Goal: Obtain resource: Download file/media

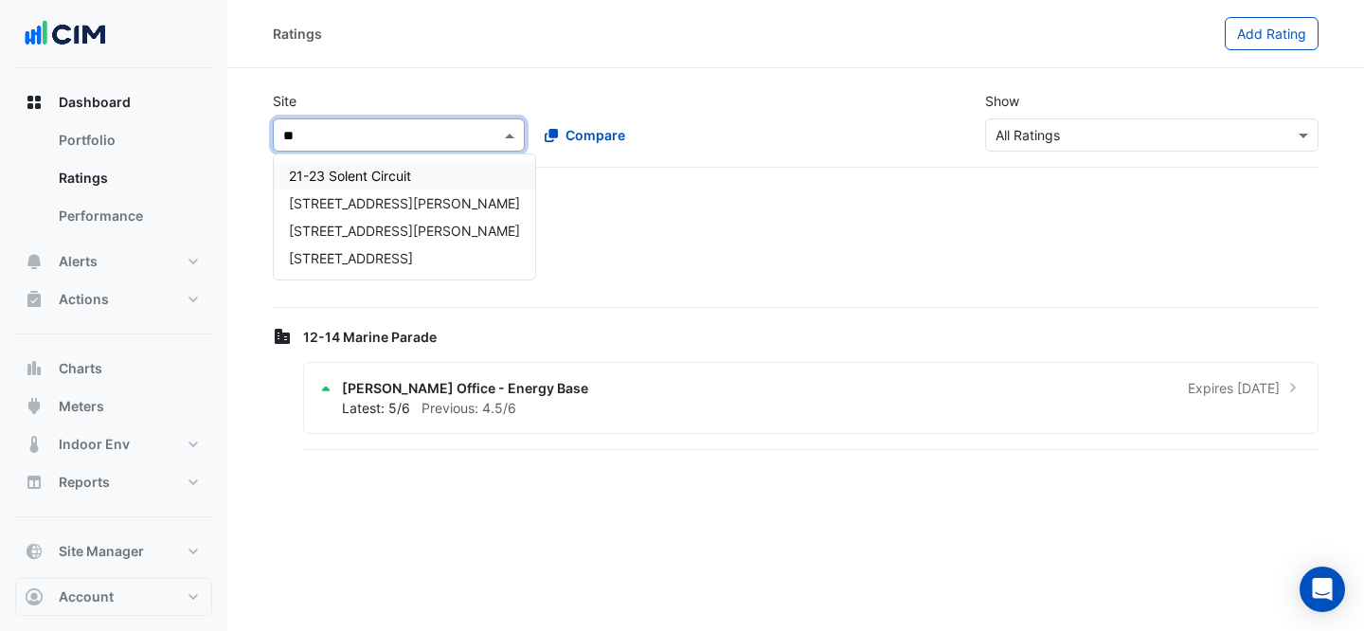
type input "***"
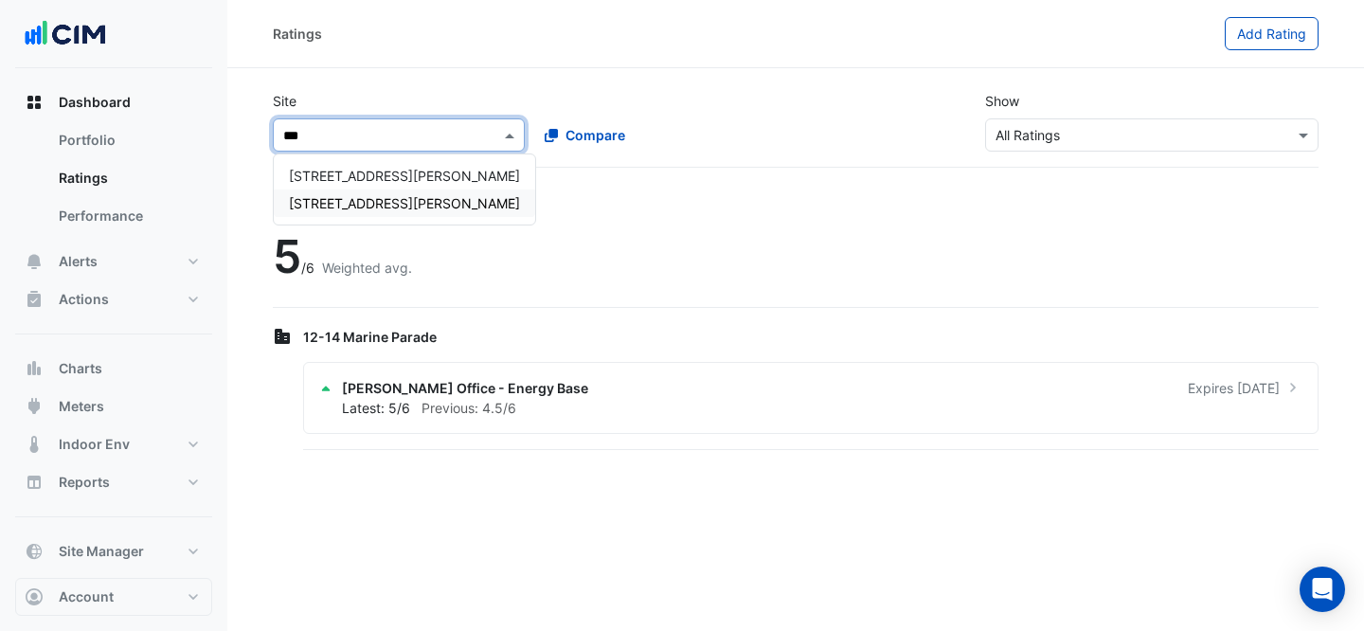
click at [346, 195] on span "[STREET_ADDRESS][PERSON_NAME]" at bounding box center [404, 203] width 231 height 16
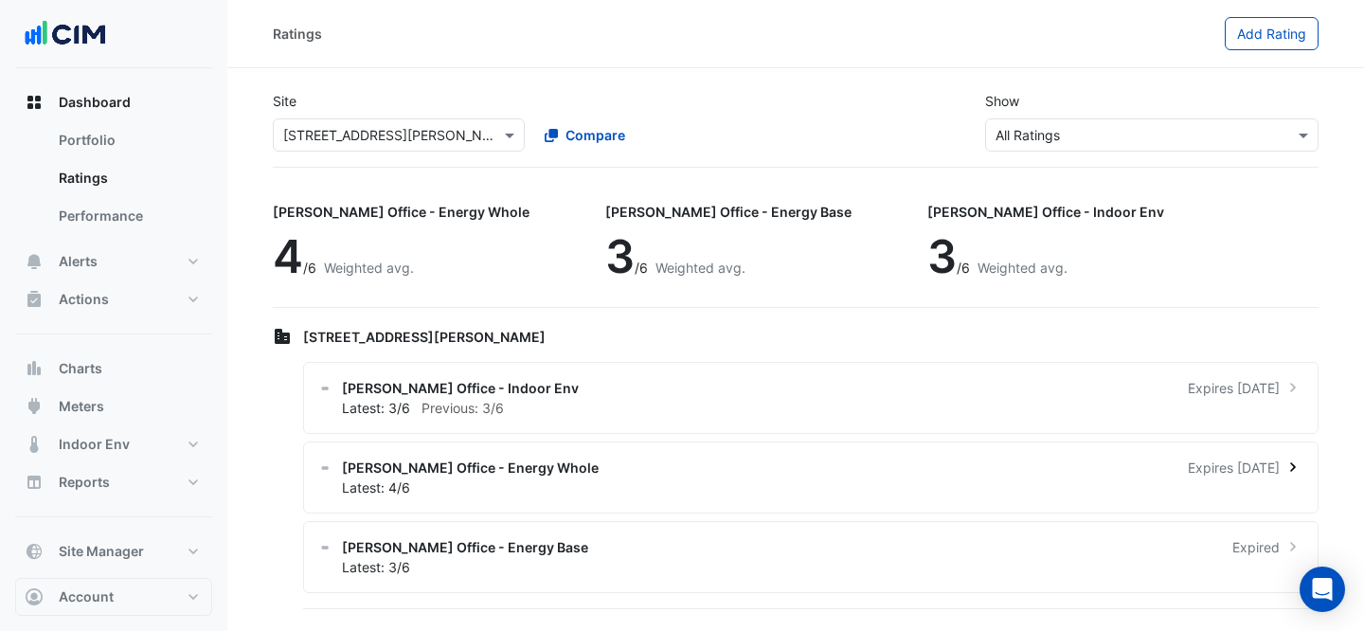
click at [794, 488] on div "Latest: 4/6" at bounding box center [822, 487] width 960 height 20
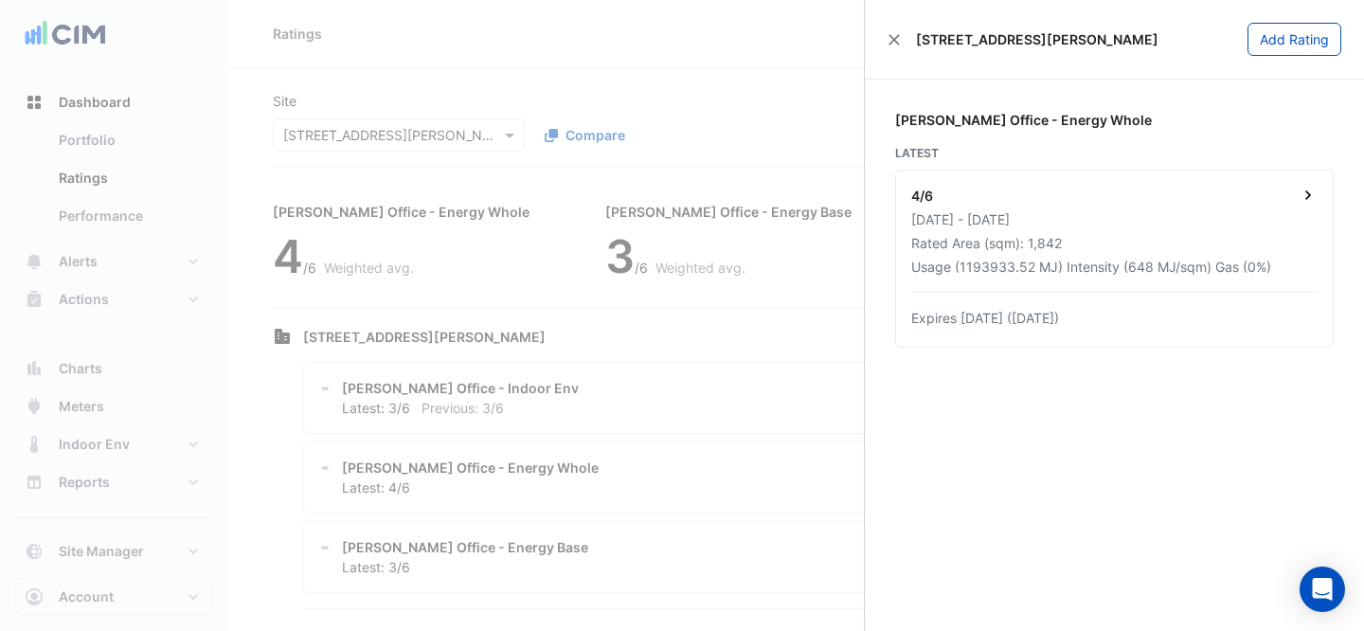
click at [1296, 192] on div "4/6" at bounding box center [1114, 198] width 406 height 24
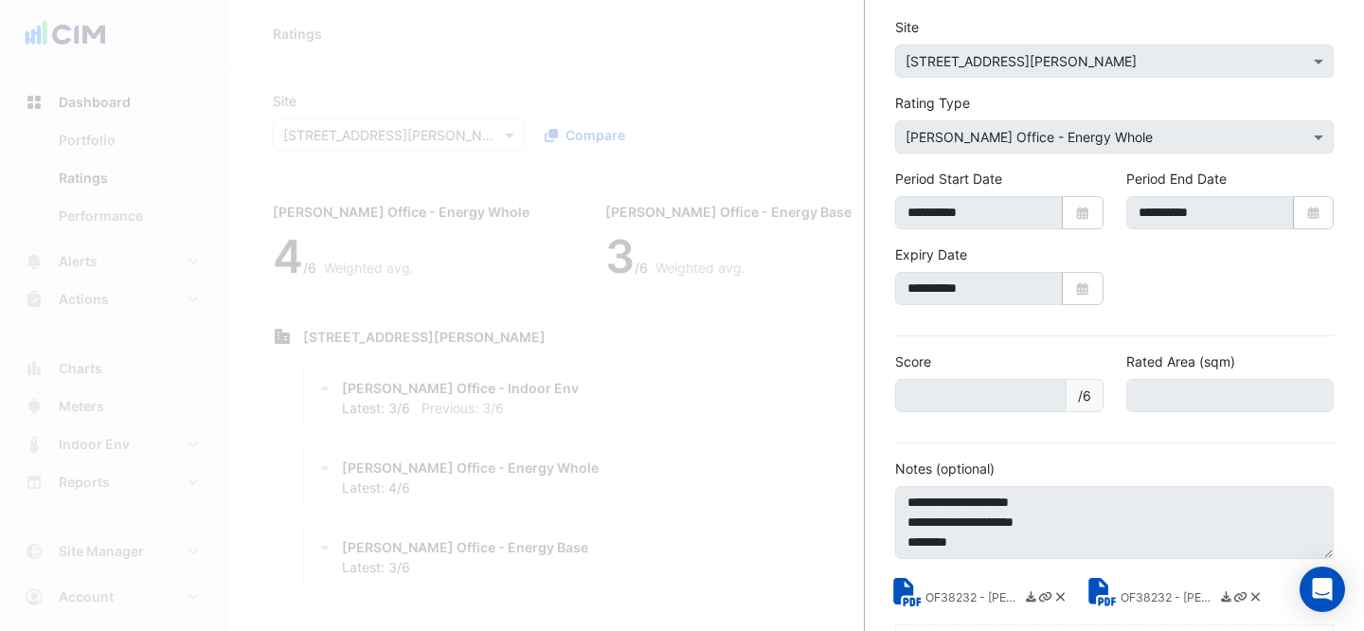
scroll to position [167, 0]
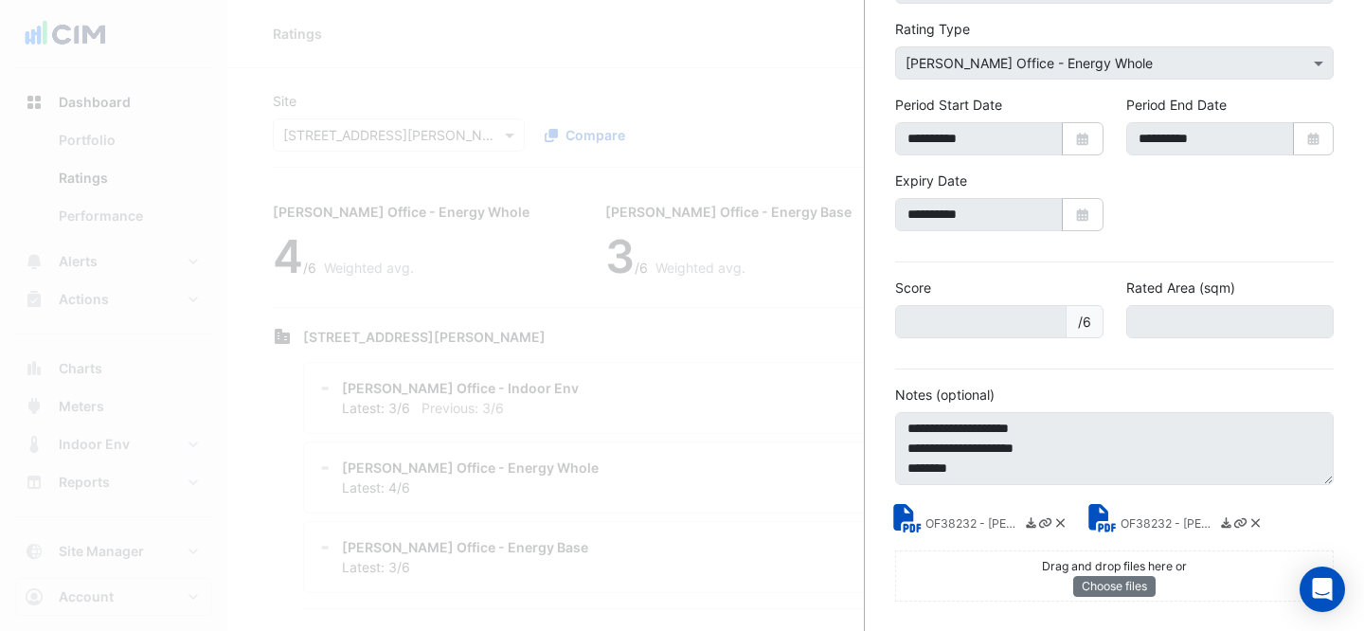
click at [931, 518] on small "OF38232 - [PERSON_NAME] Energy Rating Certificate.pdf" at bounding box center [972, 525] width 95 height 20
click at [1169, 515] on small "OF38232 - [PERSON_NAME] Energy Rating Report.pdf" at bounding box center [1168, 525] width 95 height 20
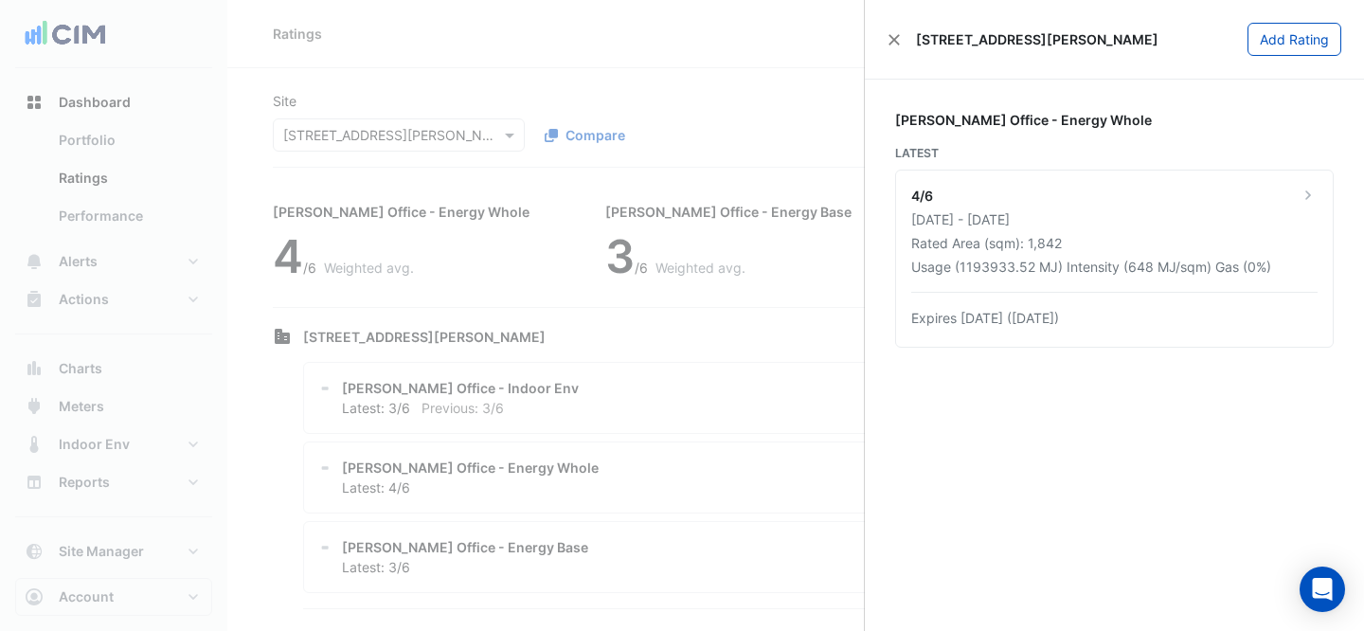
drag, startPoint x: 475, startPoint y: 145, endPoint x: 441, endPoint y: 141, distance: 34.3
click at [474, 144] on ngb-offcanvas-backdrop at bounding box center [682, 315] width 1364 height 631
click at [394, 134] on ngb-offcanvas-backdrop at bounding box center [682, 315] width 1364 height 631
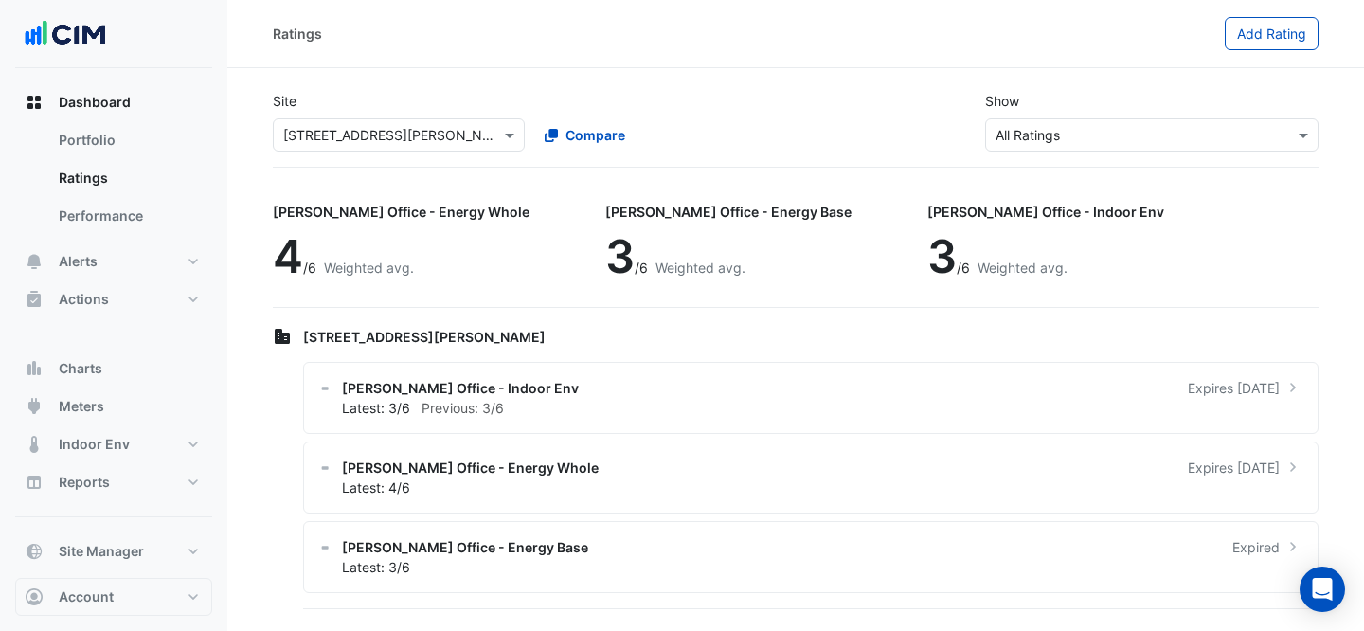
click at [366, 118] on div "× [STREET_ADDRESS][PERSON_NAME]" at bounding box center [399, 134] width 252 height 33
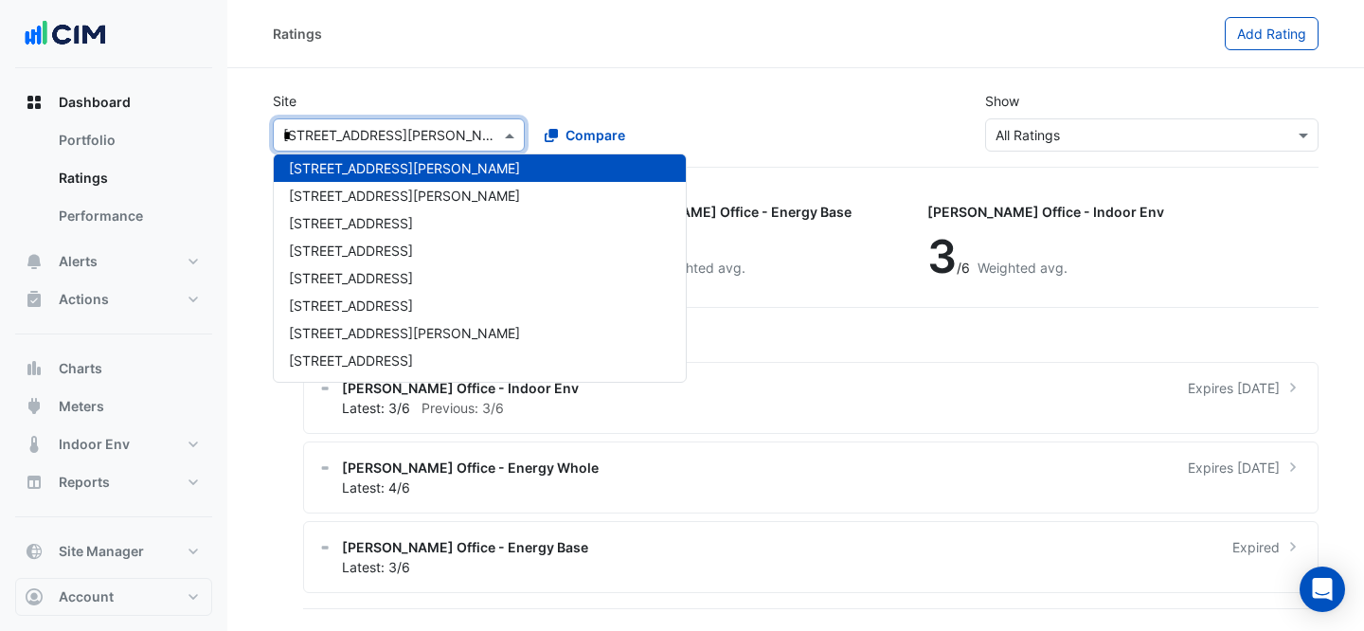
scroll to position [996, 0]
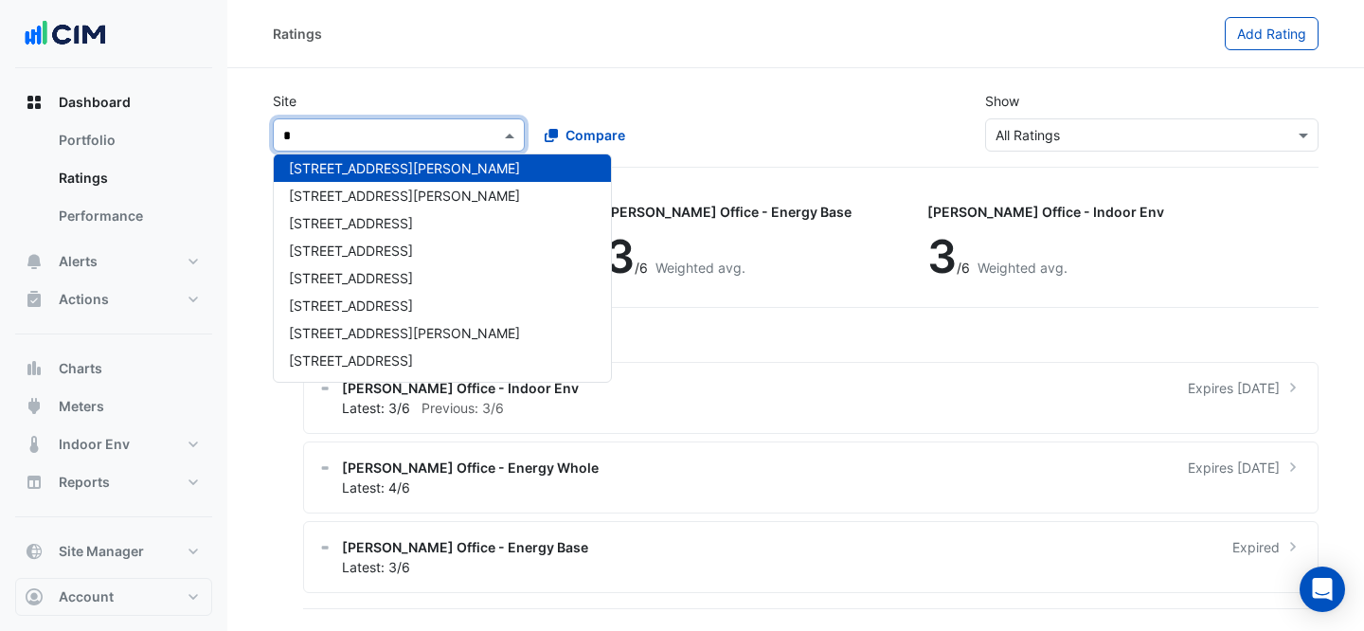
type input "**"
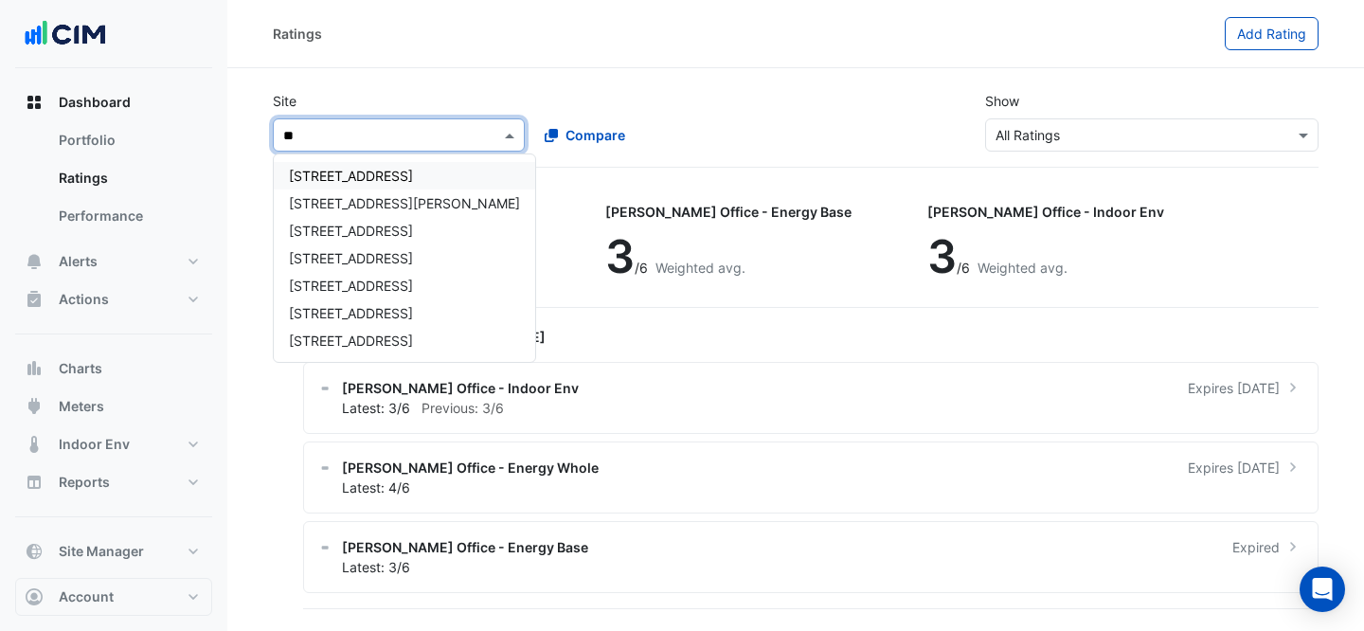
scroll to position [0, 0]
click at [390, 214] on div "[STREET_ADDRESS][PERSON_NAME]" at bounding box center [404, 202] width 261 height 27
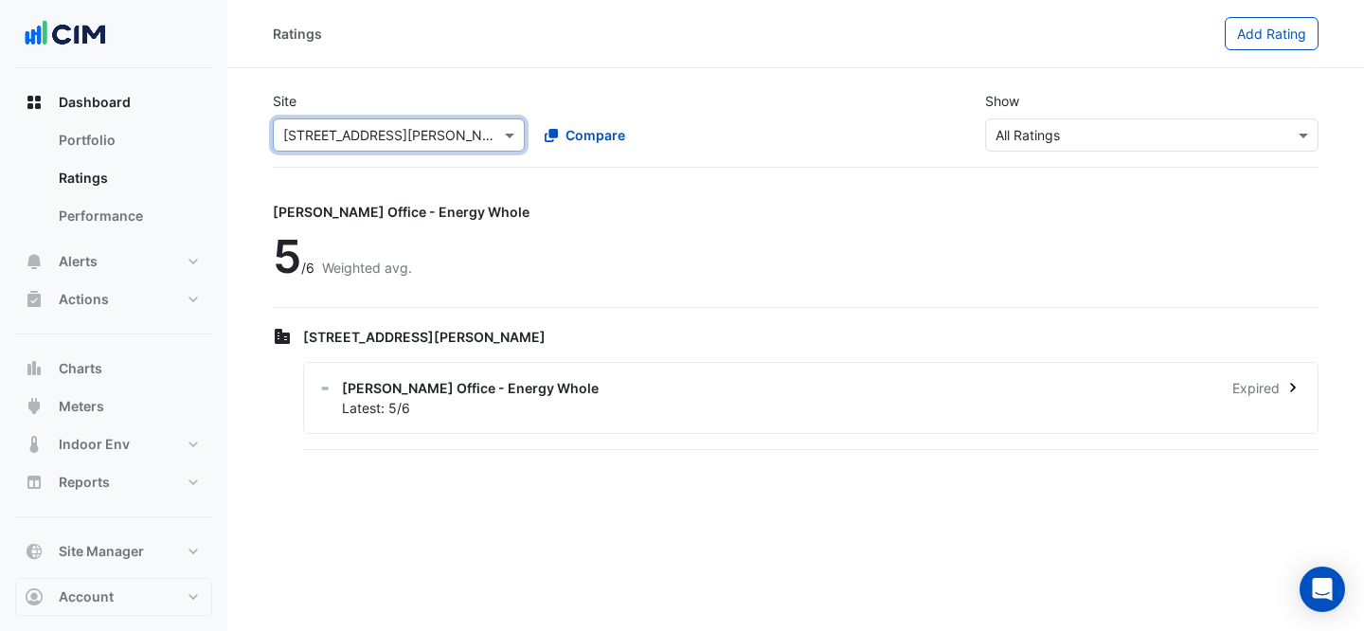
click at [461, 394] on span "[PERSON_NAME] Office - Energy Whole" at bounding box center [470, 388] width 257 height 20
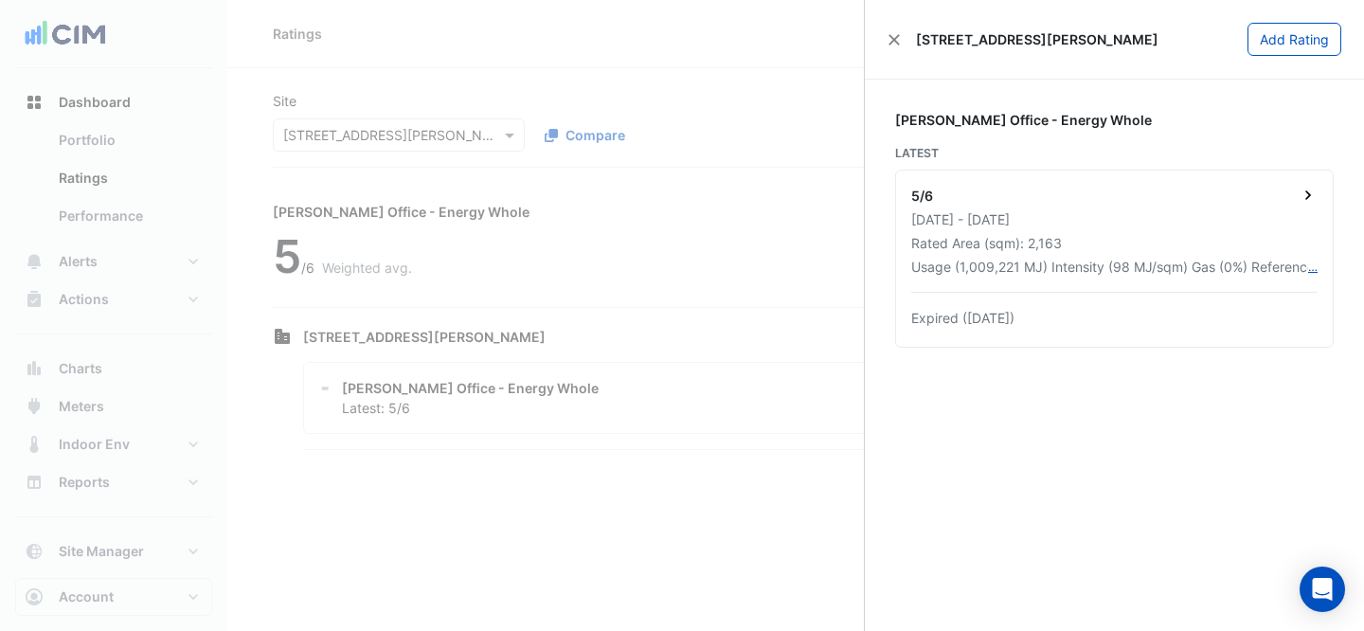
click at [1065, 212] on div "[DATE] - [DATE]" at bounding box center [1114, 219] width 406 height 20
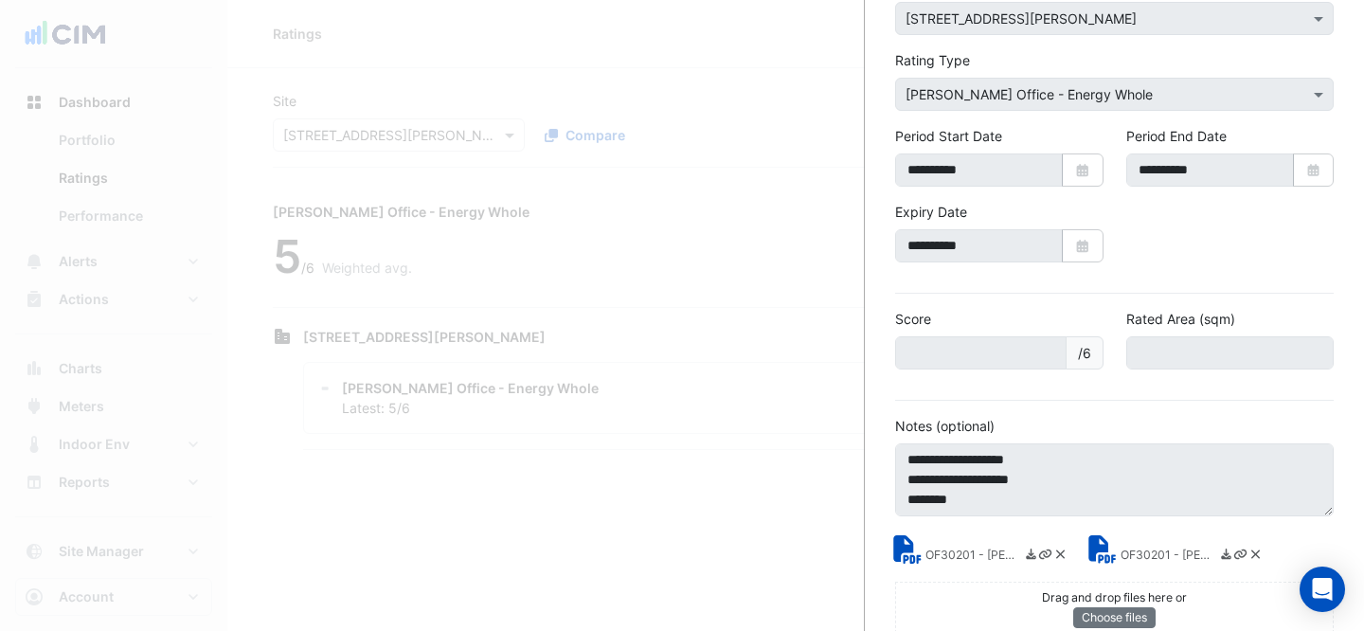
scroll to position [167, 0]
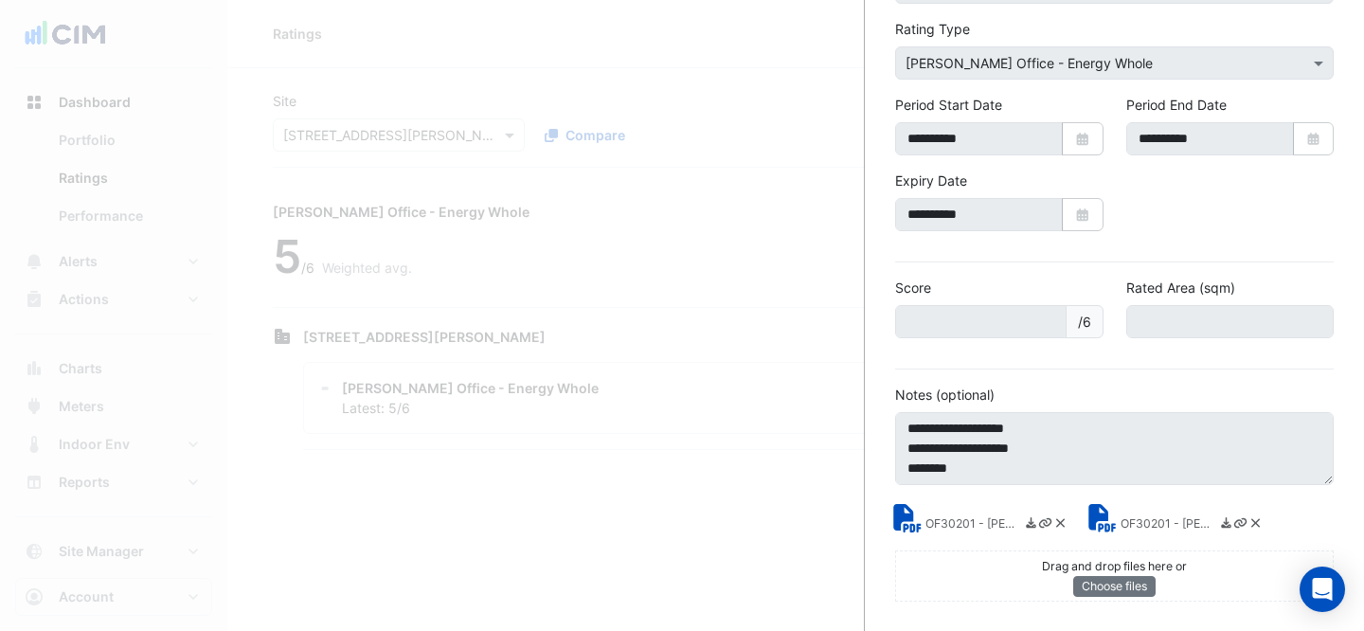
click at [1141, 524] on small "OF30201 - [PERSON_NAME] Energy Rating Report.pdf" at bounding box center [1168, 525] width 95 height 20
